Goal: Task Accomplishment & Management: Manage account settings

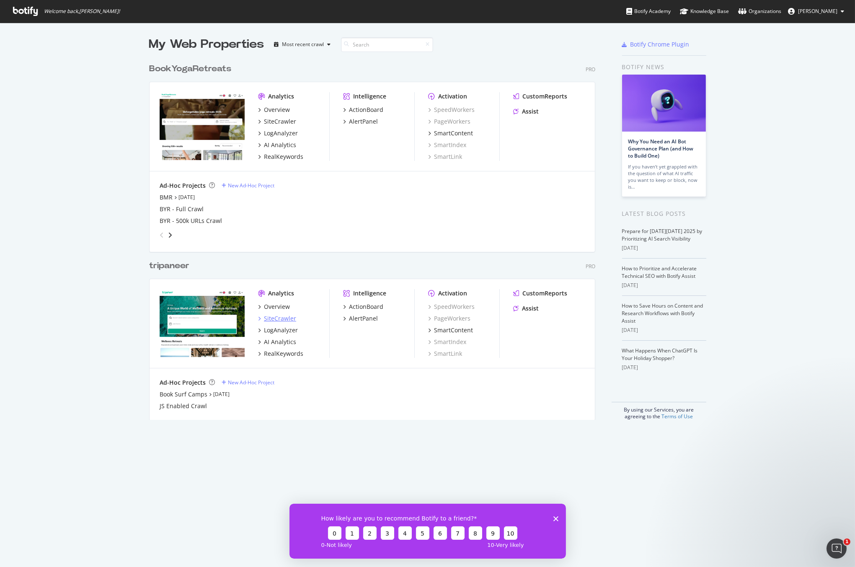
click at [280, 317] on div "SiteCrawler" at bounding box center [280, 318] width 32 height 8
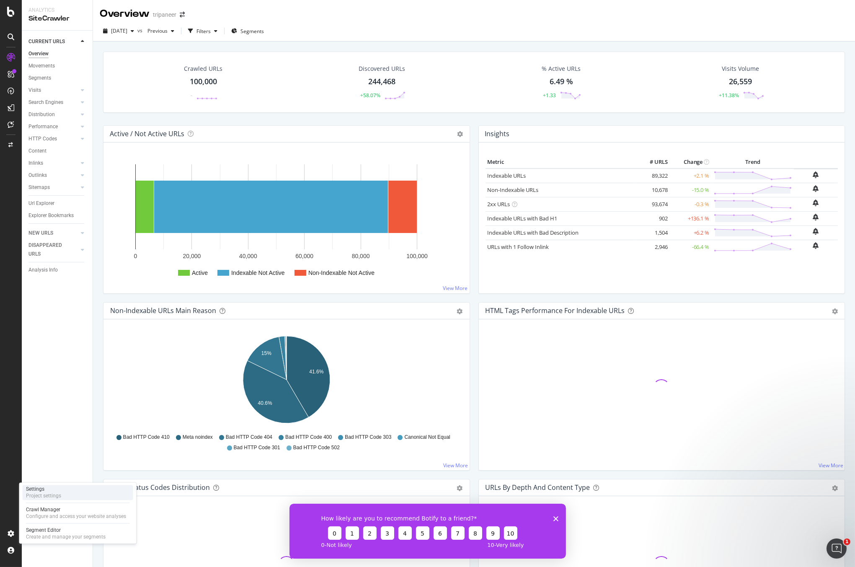
click at [57, 495] on div "Project settings" at bounding box center [43, 495] width 35 height 7
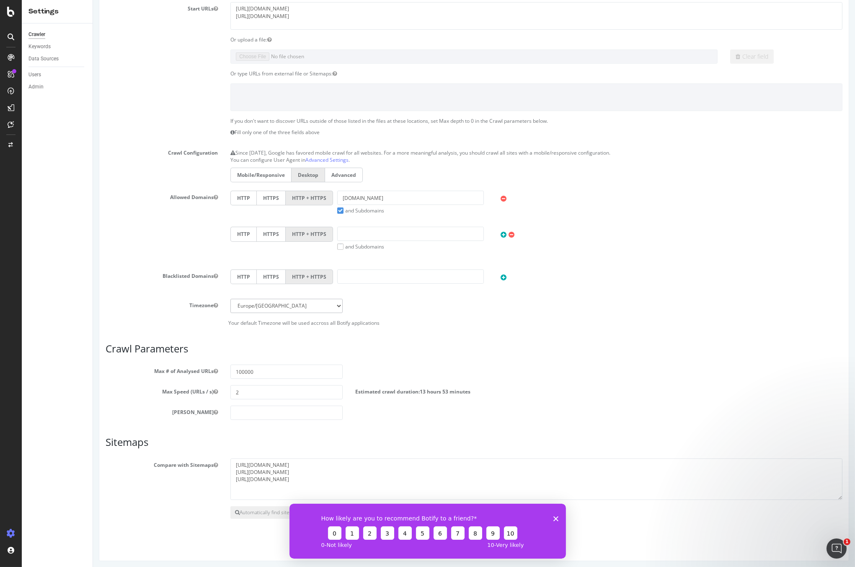
scroll to position [102, 0]
drag, startPoint x: 236, startPoint y: 369, endPoint x: 285, endPoint y: 369, distance: 49.4
click at [285, 369] on input "100000" at bounding box center [286, 369] width 112 height 14
drag, startPoint x: 244, startPoint y: 369, endPoint x: 248, endPoint y: 368, distance: 4.7
click at [244, 369] on input "250000" at bounding box center [286, 369] width 112 height 14
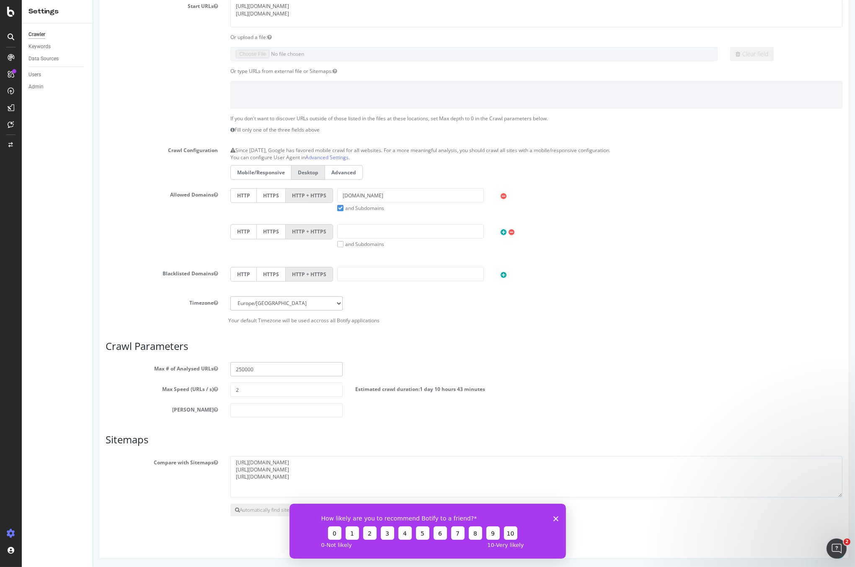
type input "250000"
click at [556, 517] on polygon "Close survey" at bounding box center [555, 518] width 5 height 5
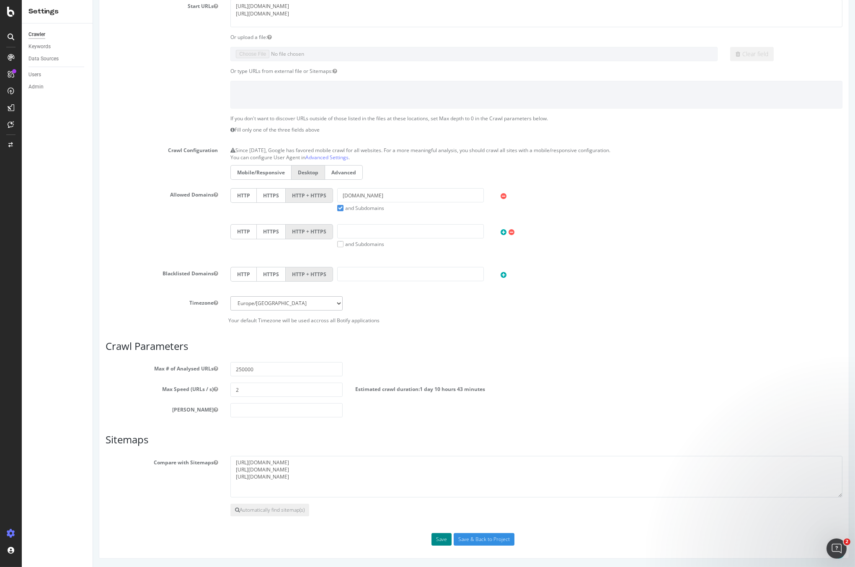
click at [443, 539] on button "Save" at bounding box center [441, 539] width 20 height 13
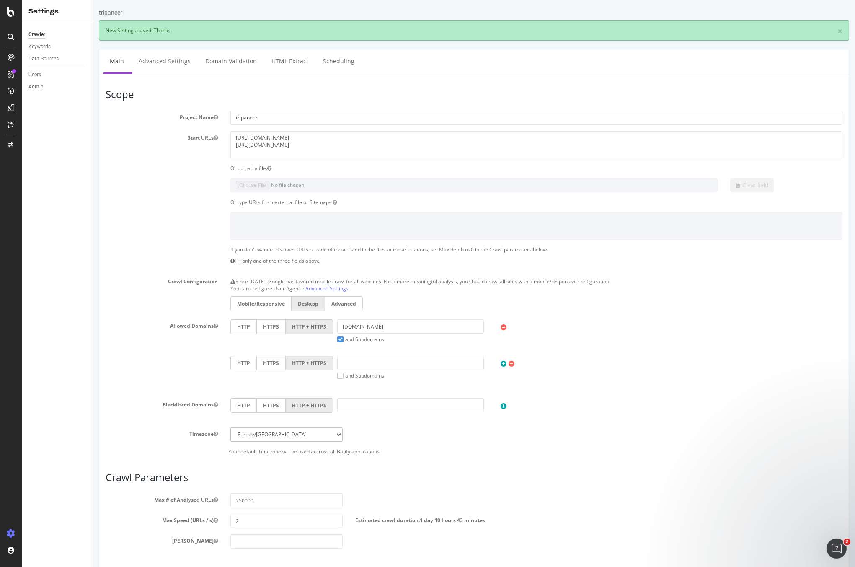
scroll to position [0, 0]
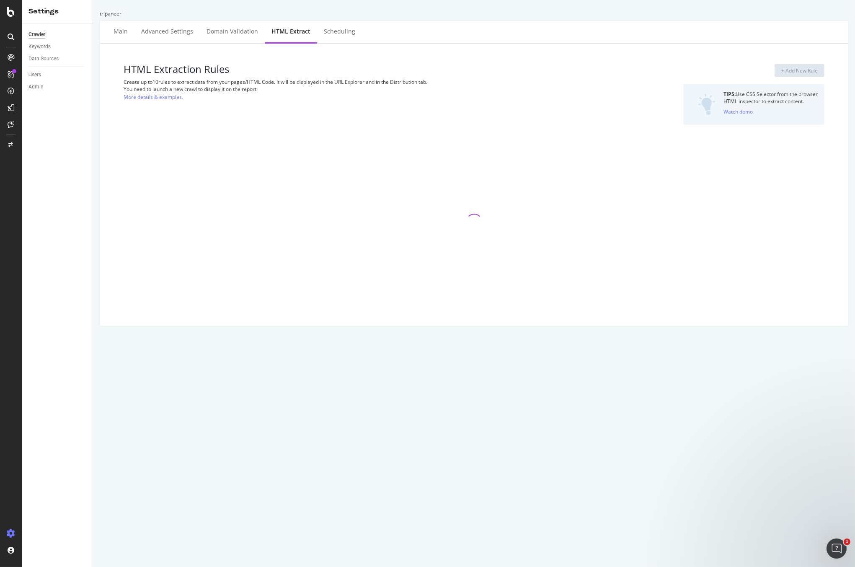
select select "i"
select select "exist"
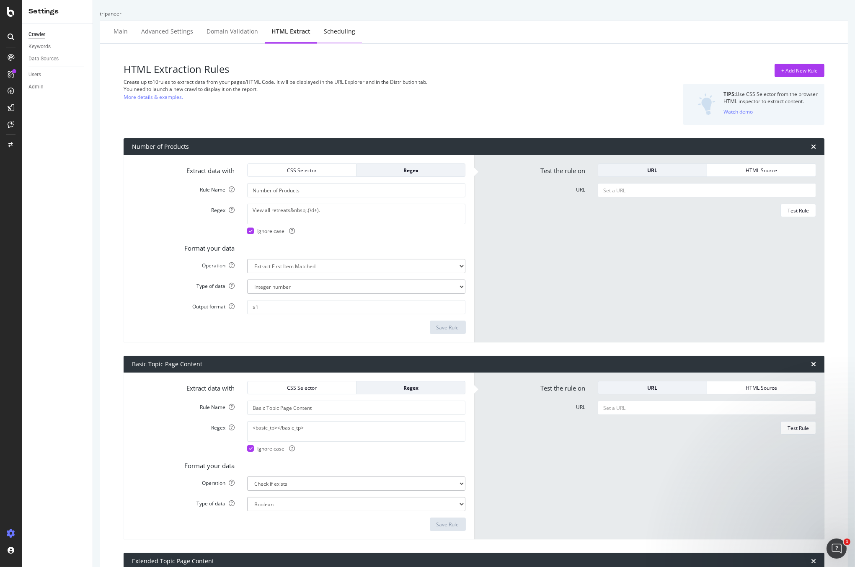
click at [324, 32] on div "Scheduling" at bounding box center [339, 31] width 31 height 8
